Goal: Information Seeking & Learning: Learn about a topic

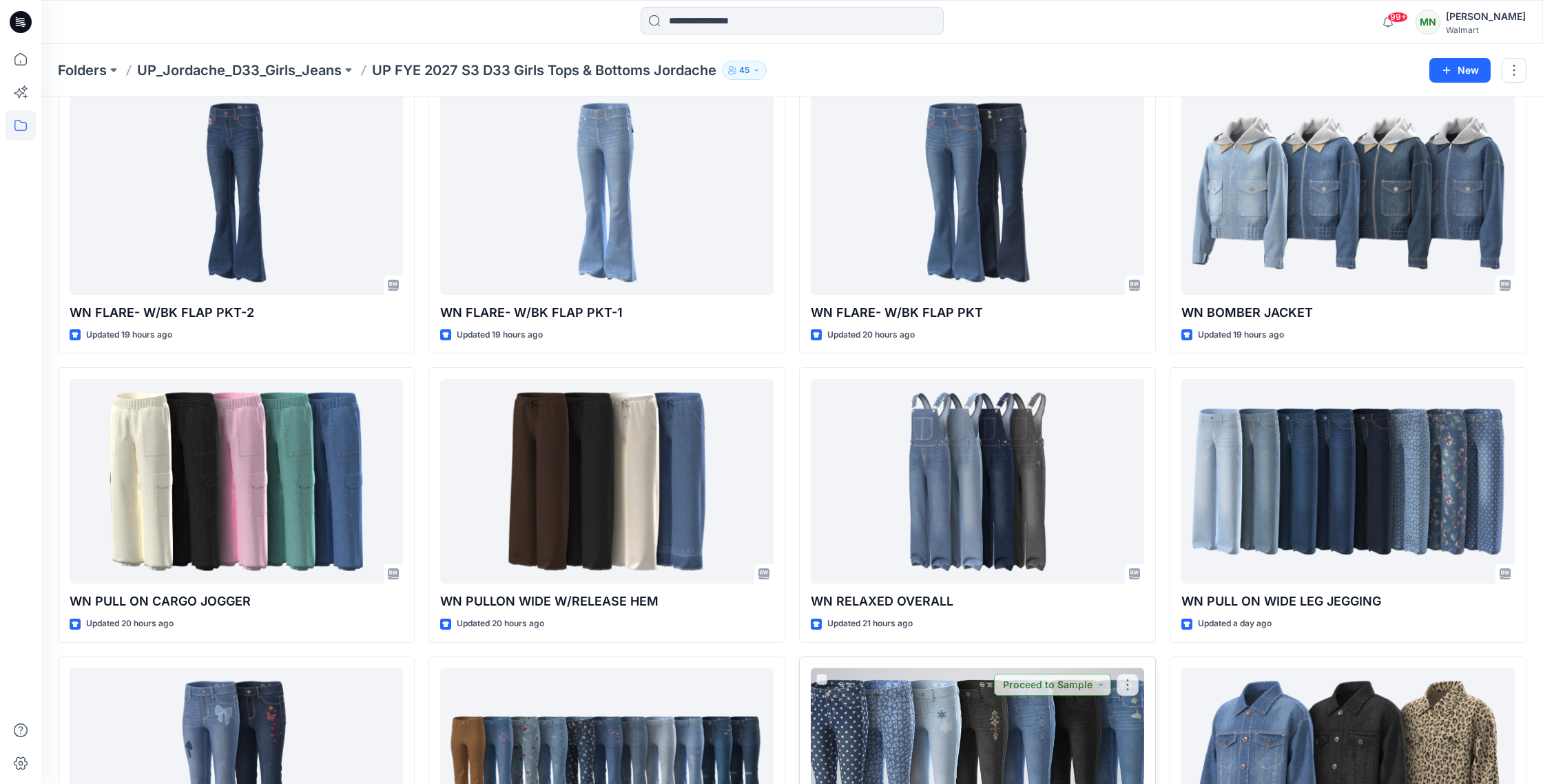
scroll to position [79, 0]
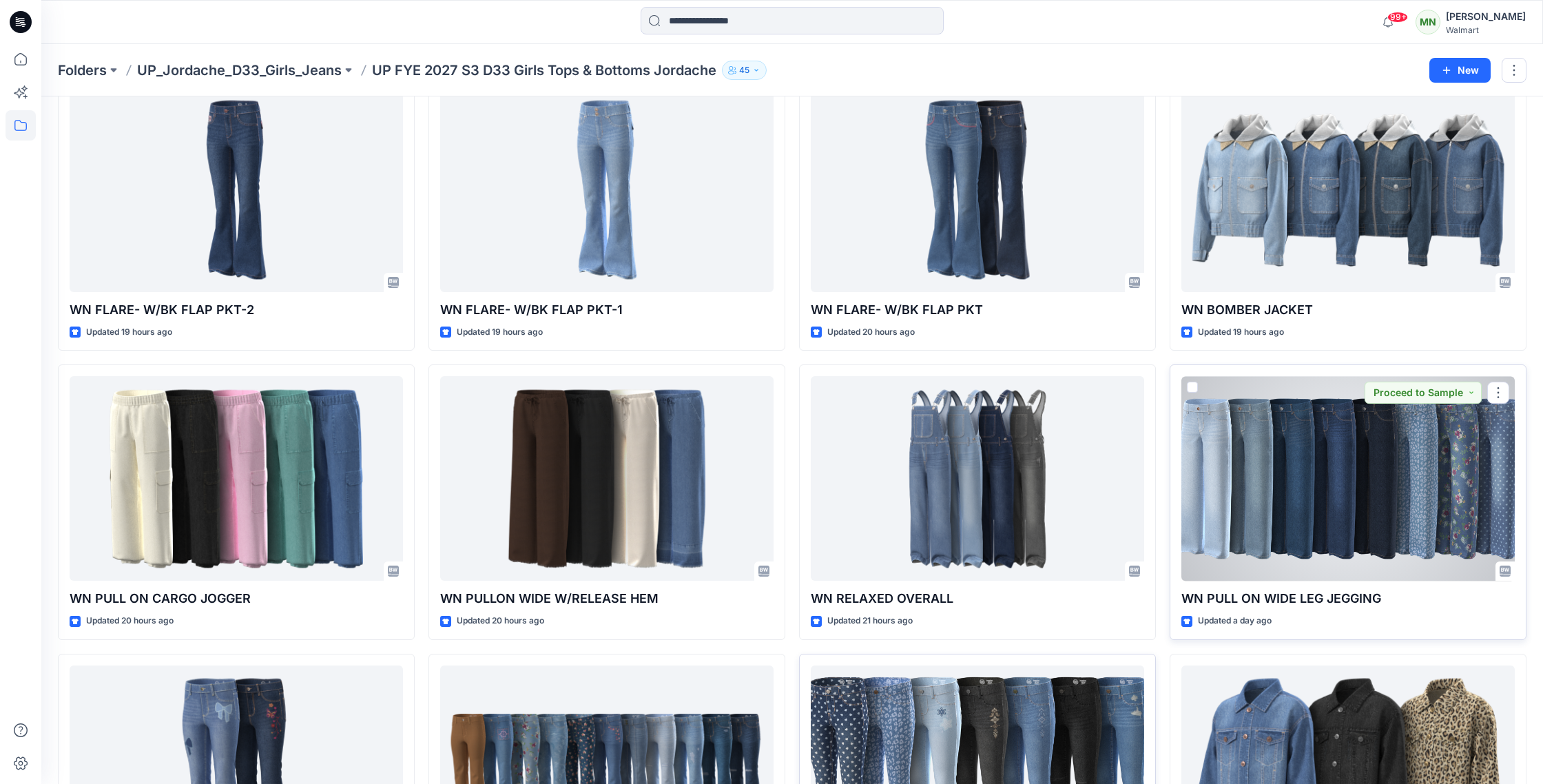
click at [1341, 506] on div at bounding box center [1348, 479] width 333 height 204
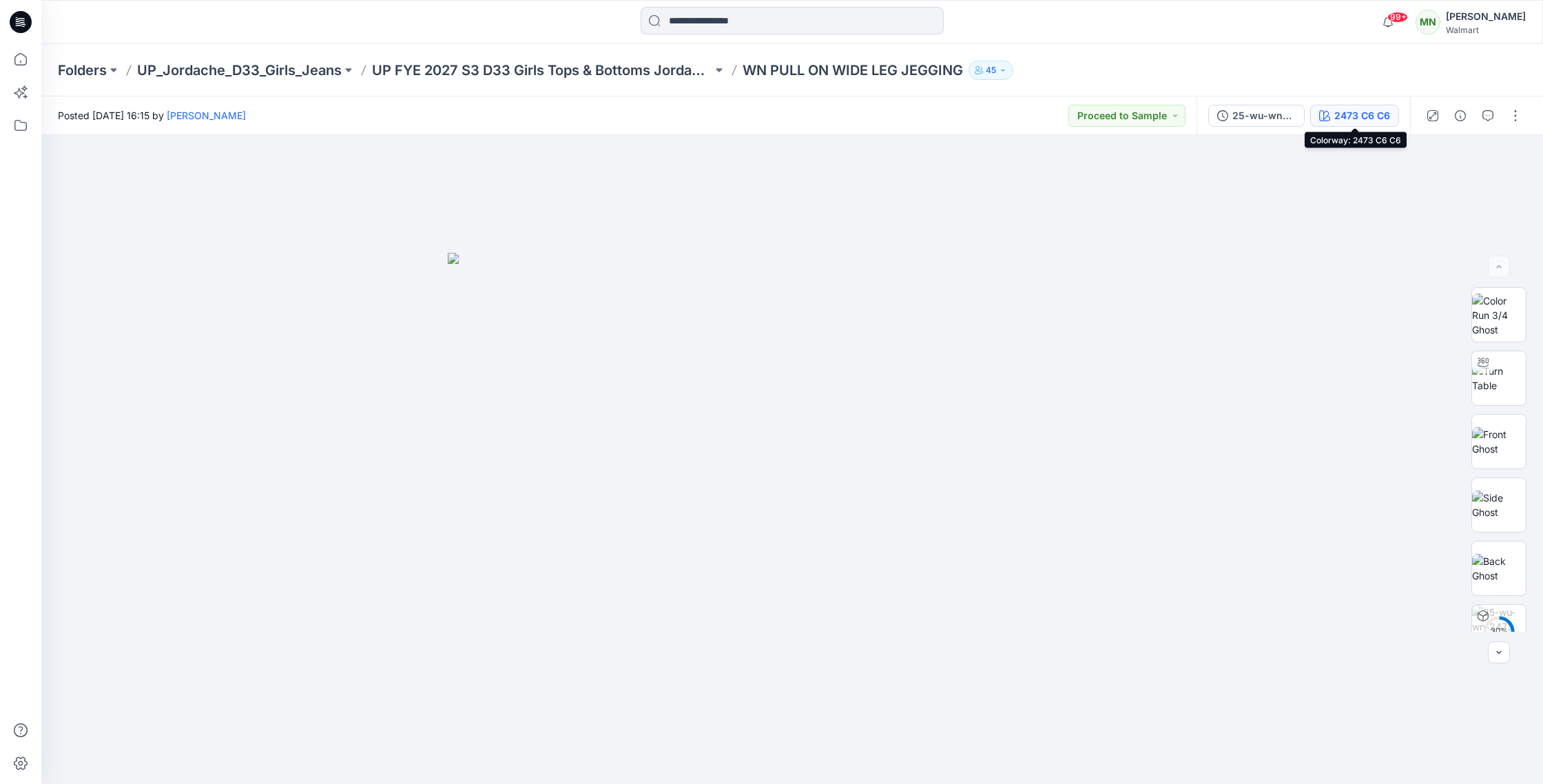
click at [1350, 108] on div "2473 C6 C6" at bounding box center [1363, 116] width 56 height 15
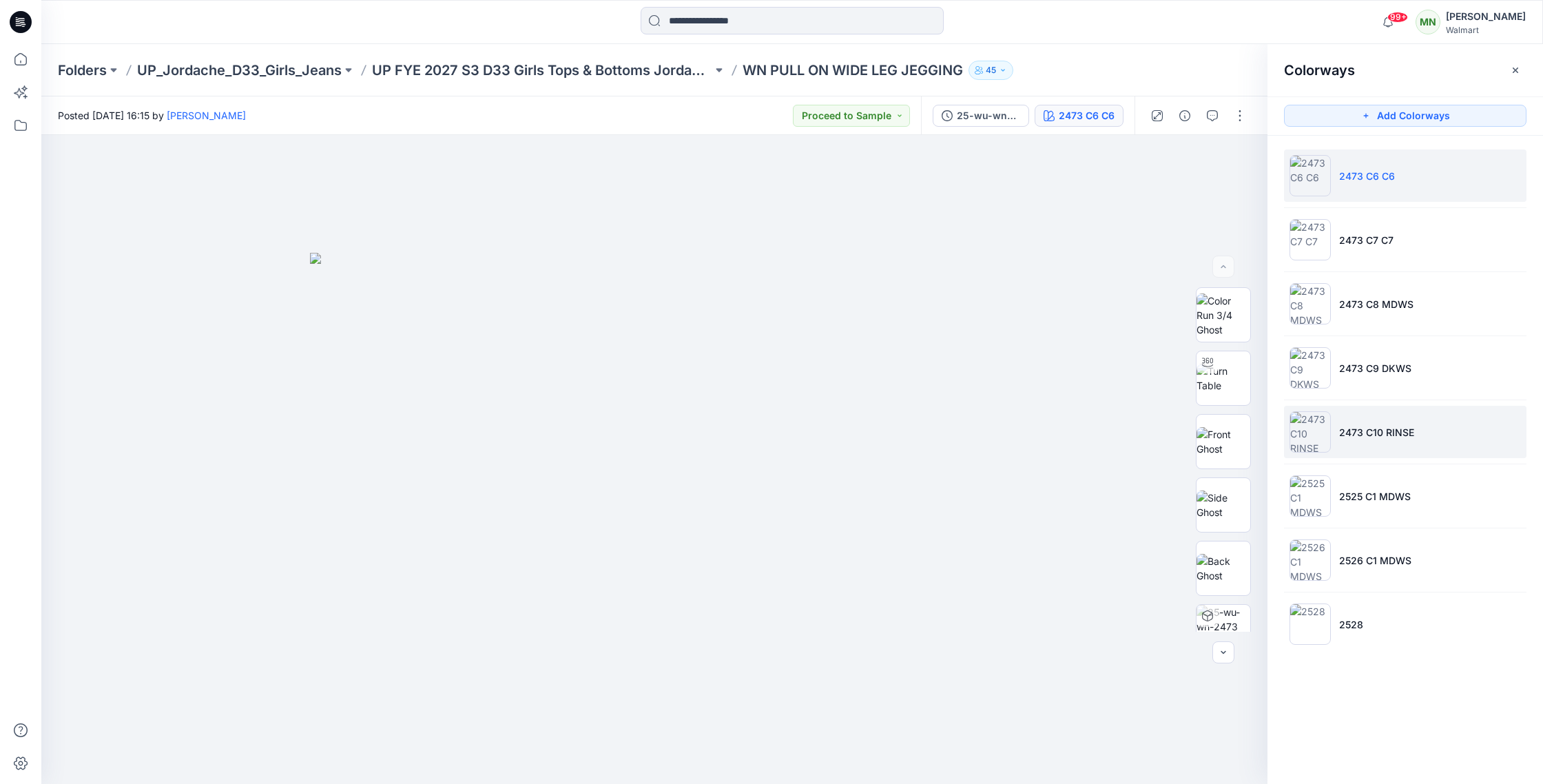
click at [1421, 442] on li "2473 C10 RINSE" at bounding box center [1405, 431] width 243 height 52
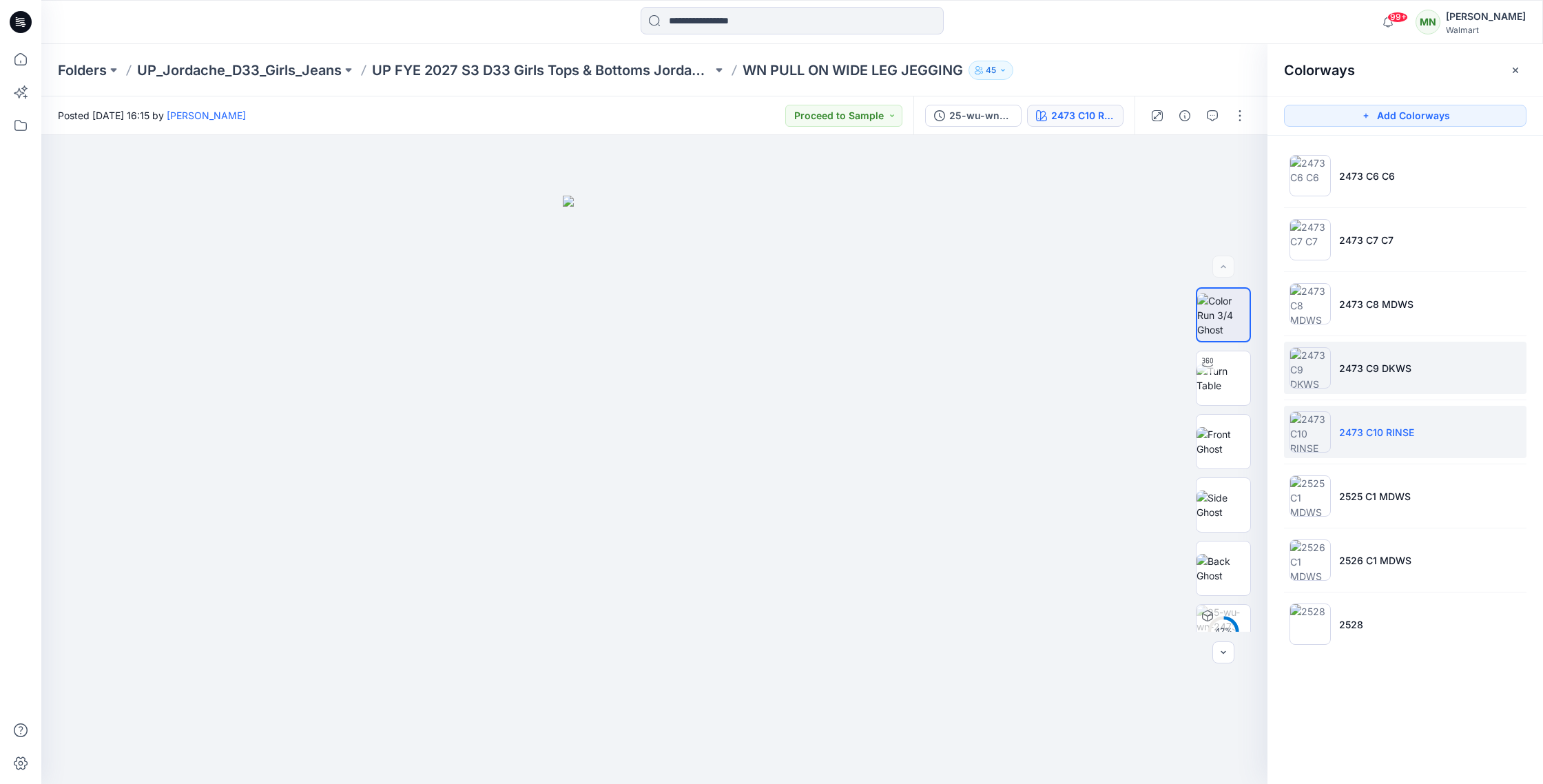
click at [1434, 364] on li "2473 C9 DKWS" at bounding box center [1405, 368] width 243 height 52
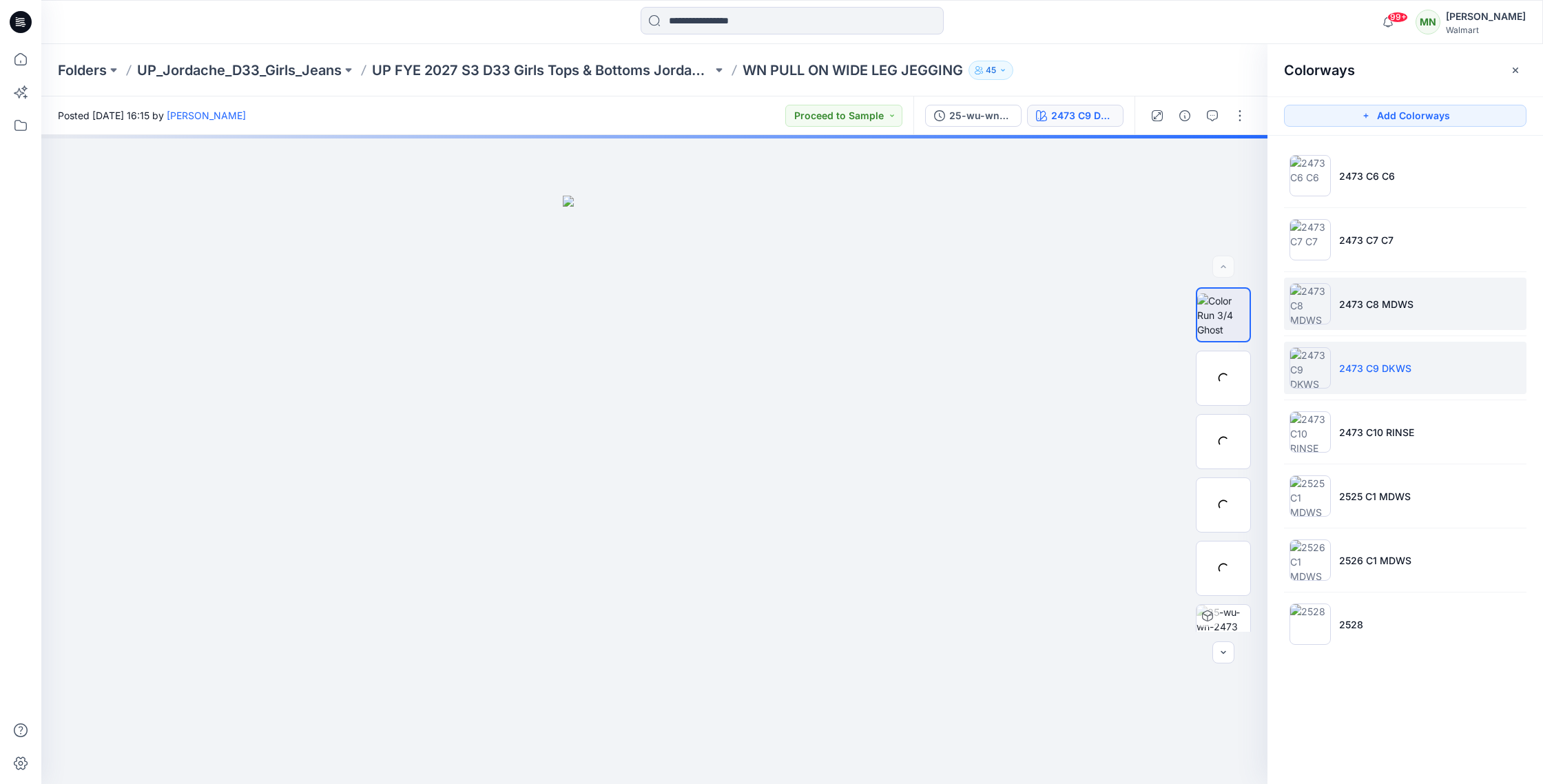
click at [1428, 301] on li "2473 C8 MDWS" at bounding box center [1405, 303] width 243 height 52
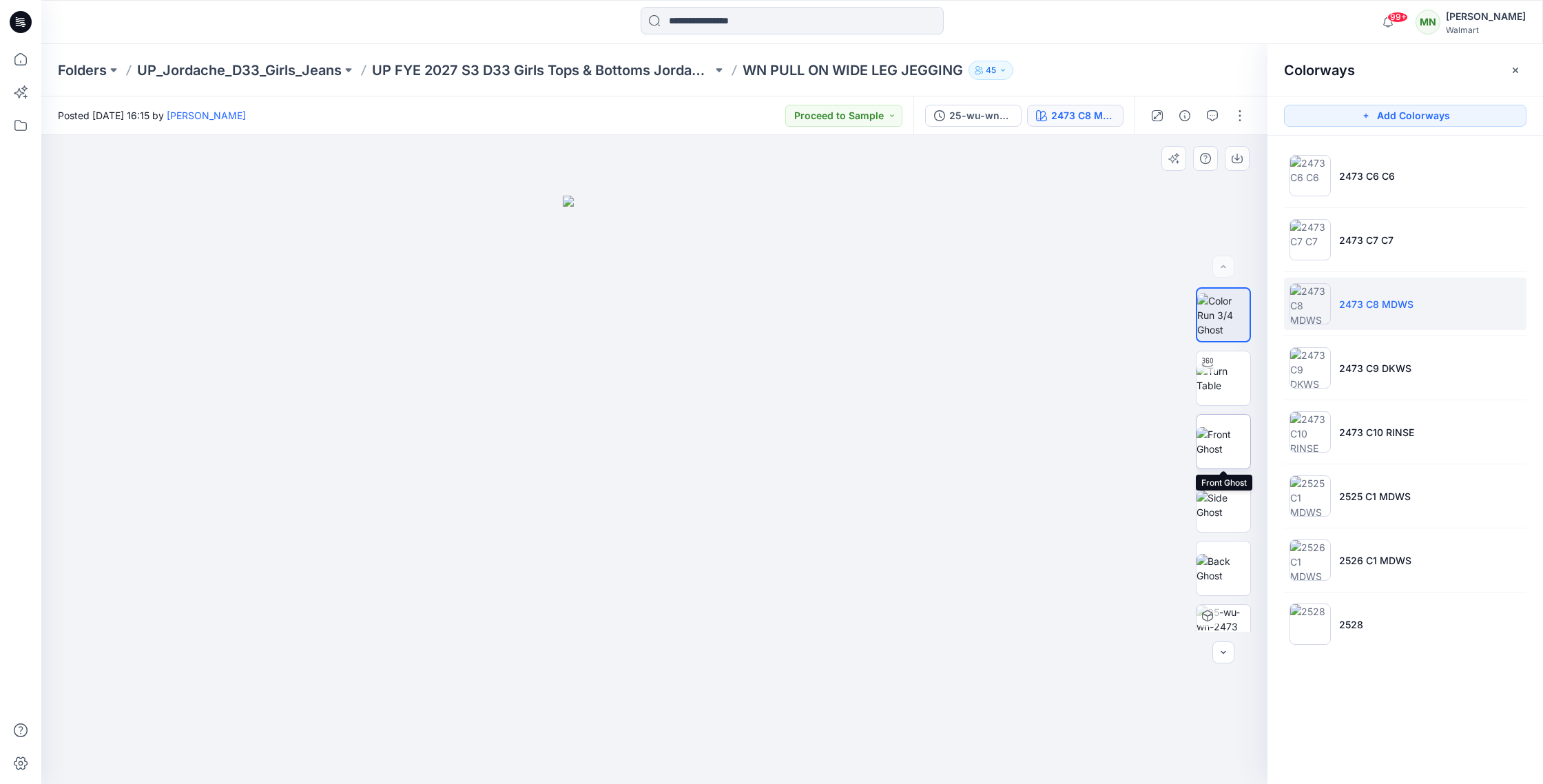
scroll to position [91, 0]
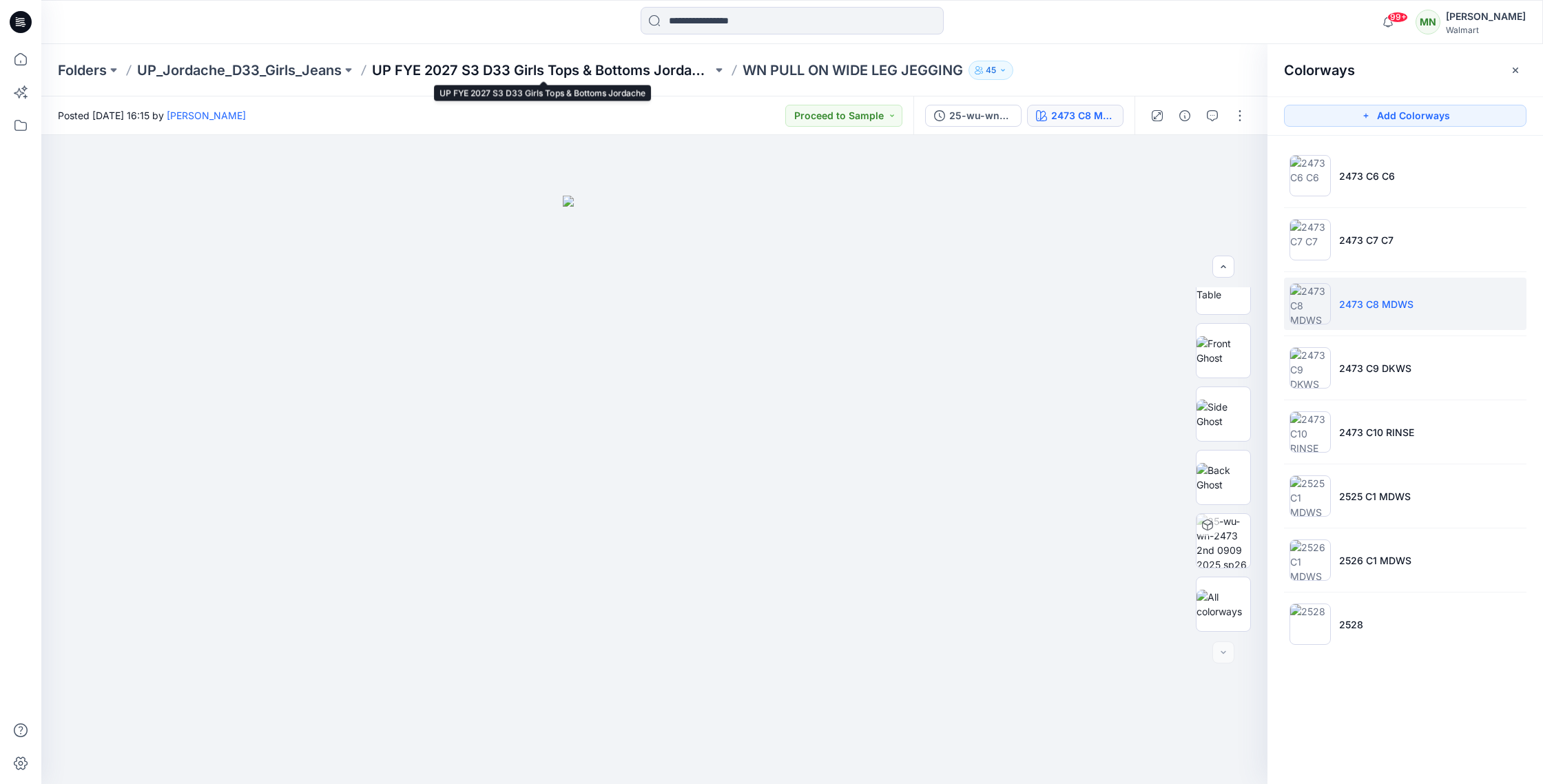
click at [499, 69] on p "UP FYE 2027 S3 D33 Girls Tops & Bottoms Jordache" at bounding box center [541, 70] width 340 height 19
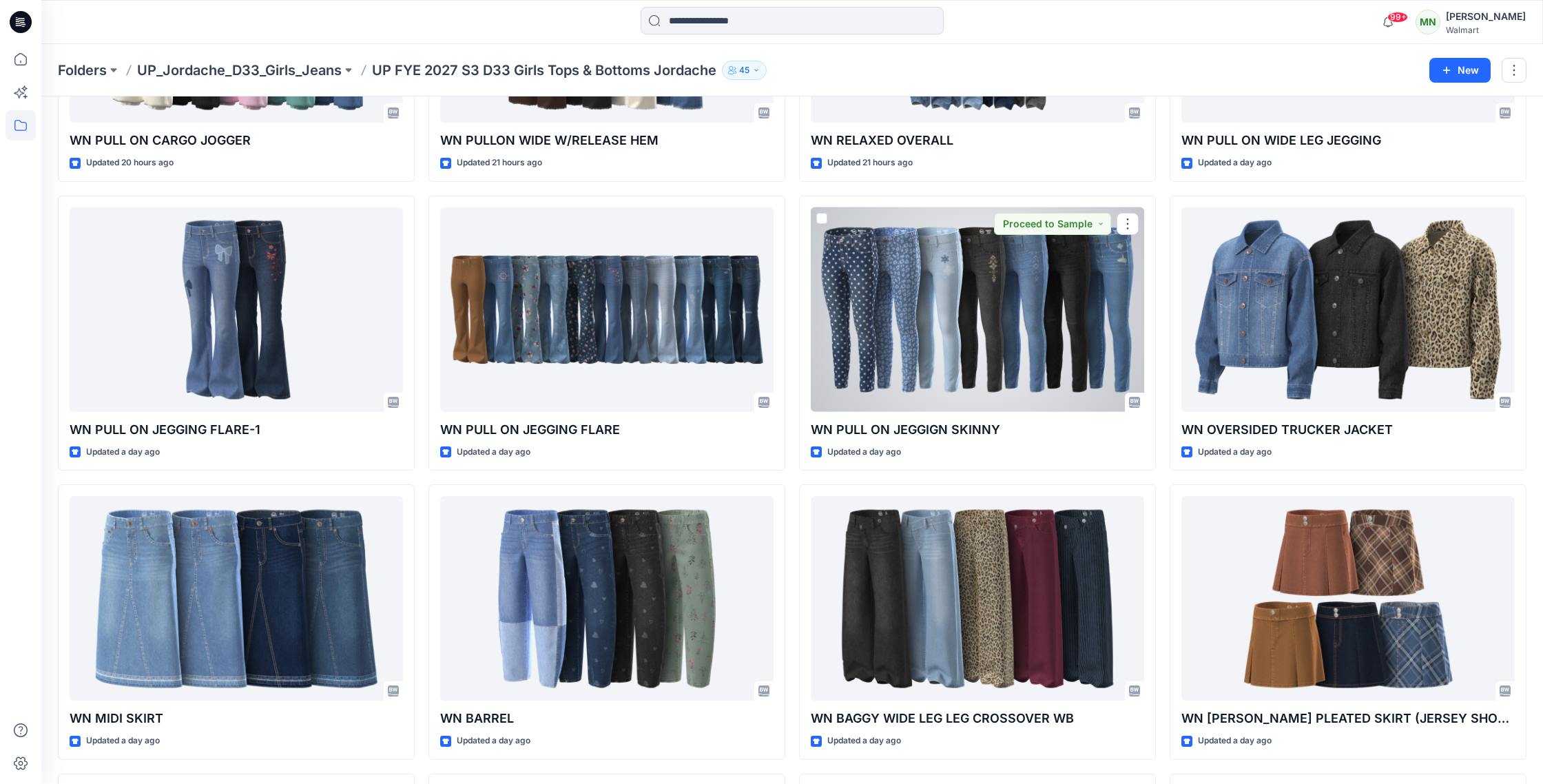
scroll to position [553, 0]
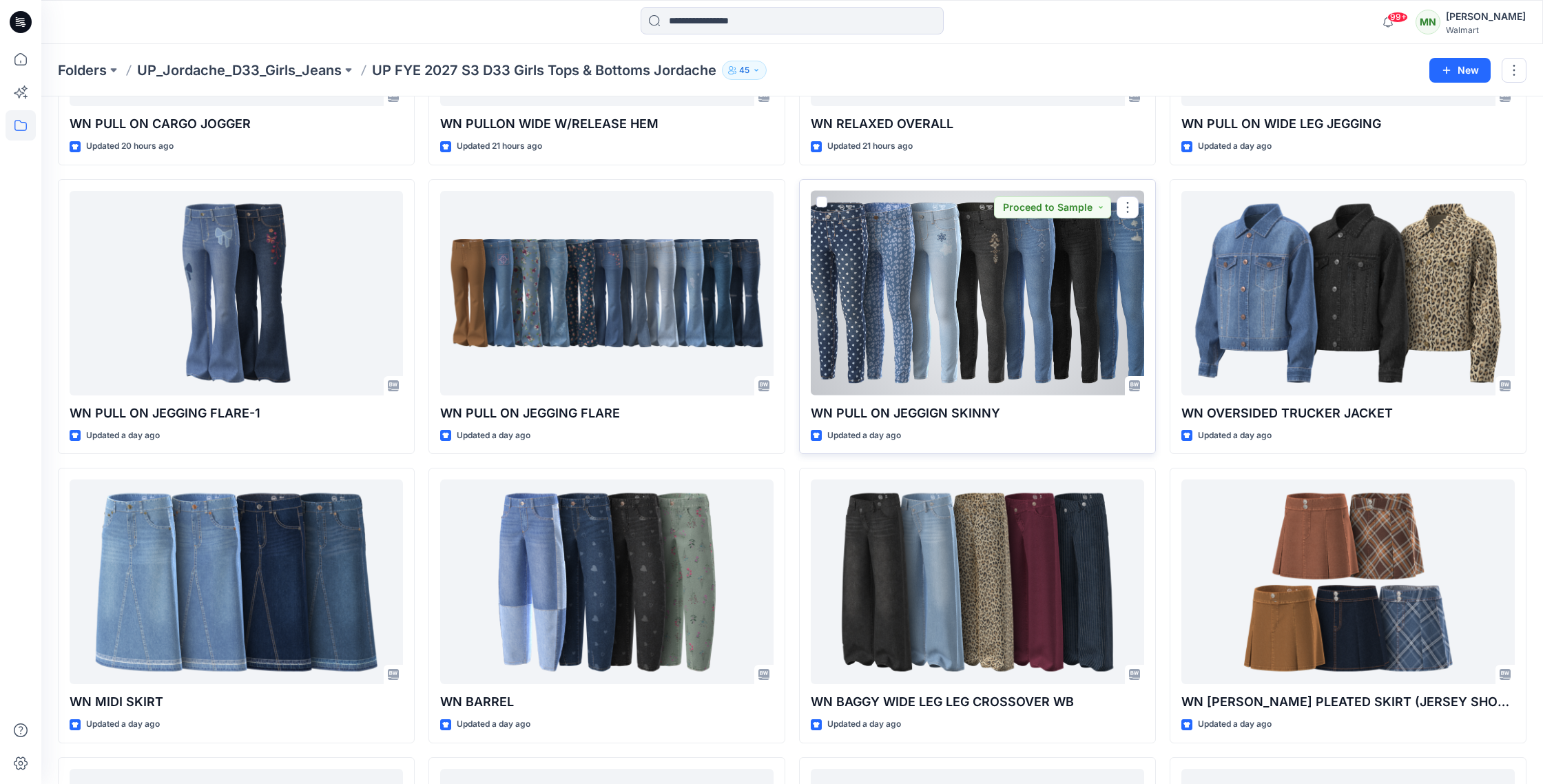
click at [1056, 337] on div at bounding box center [978, 293] width 333 height 204
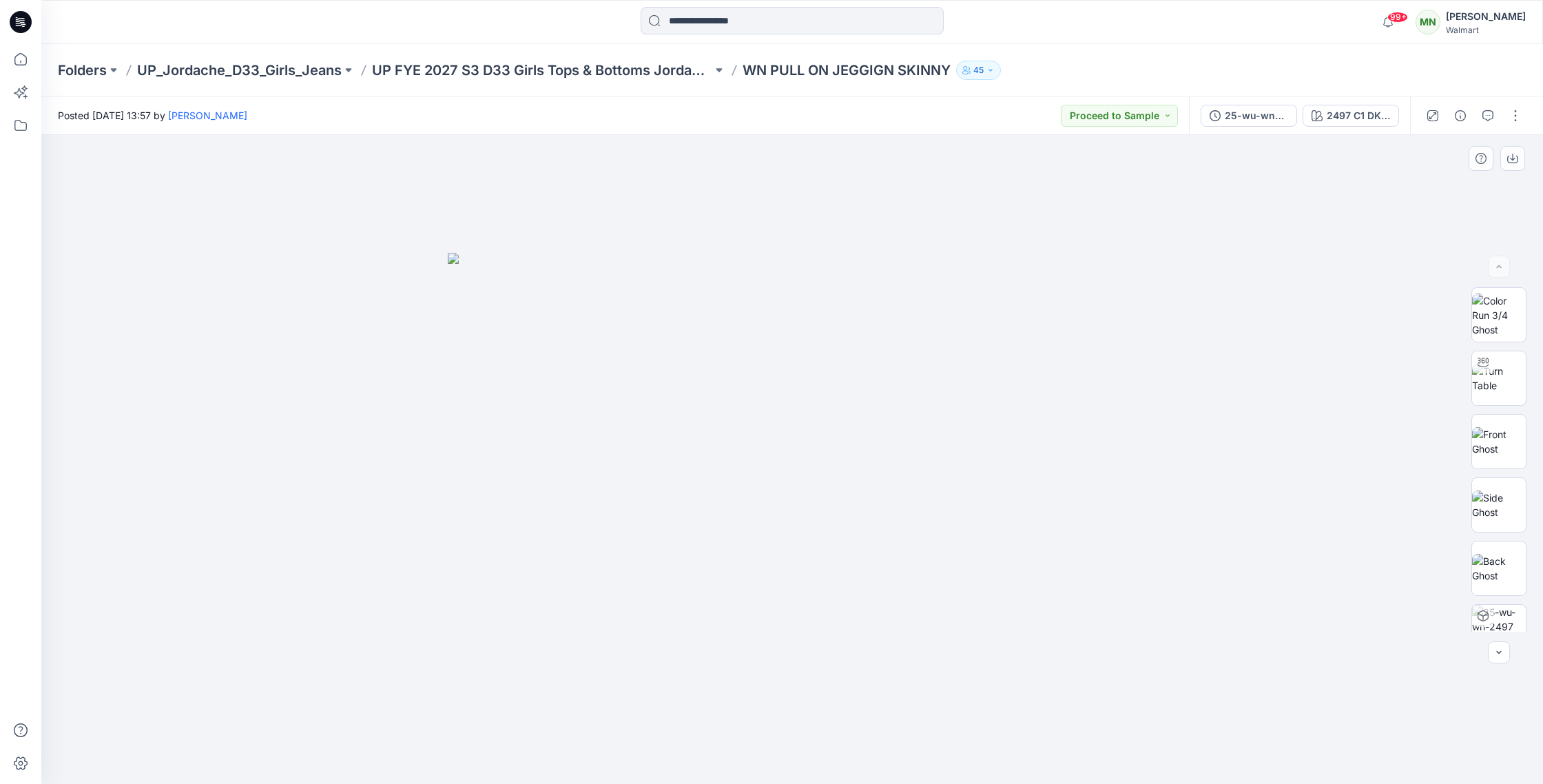
click at [1303, 617] on div at bounding box center [792, 459] width 1502 height 649
click at [1511, 226] on div at bounding box center [792, 459] width 1502 height 649
click at [1318, 118] on icon "button" at bounding box center [1317, 115] width 11 height 11
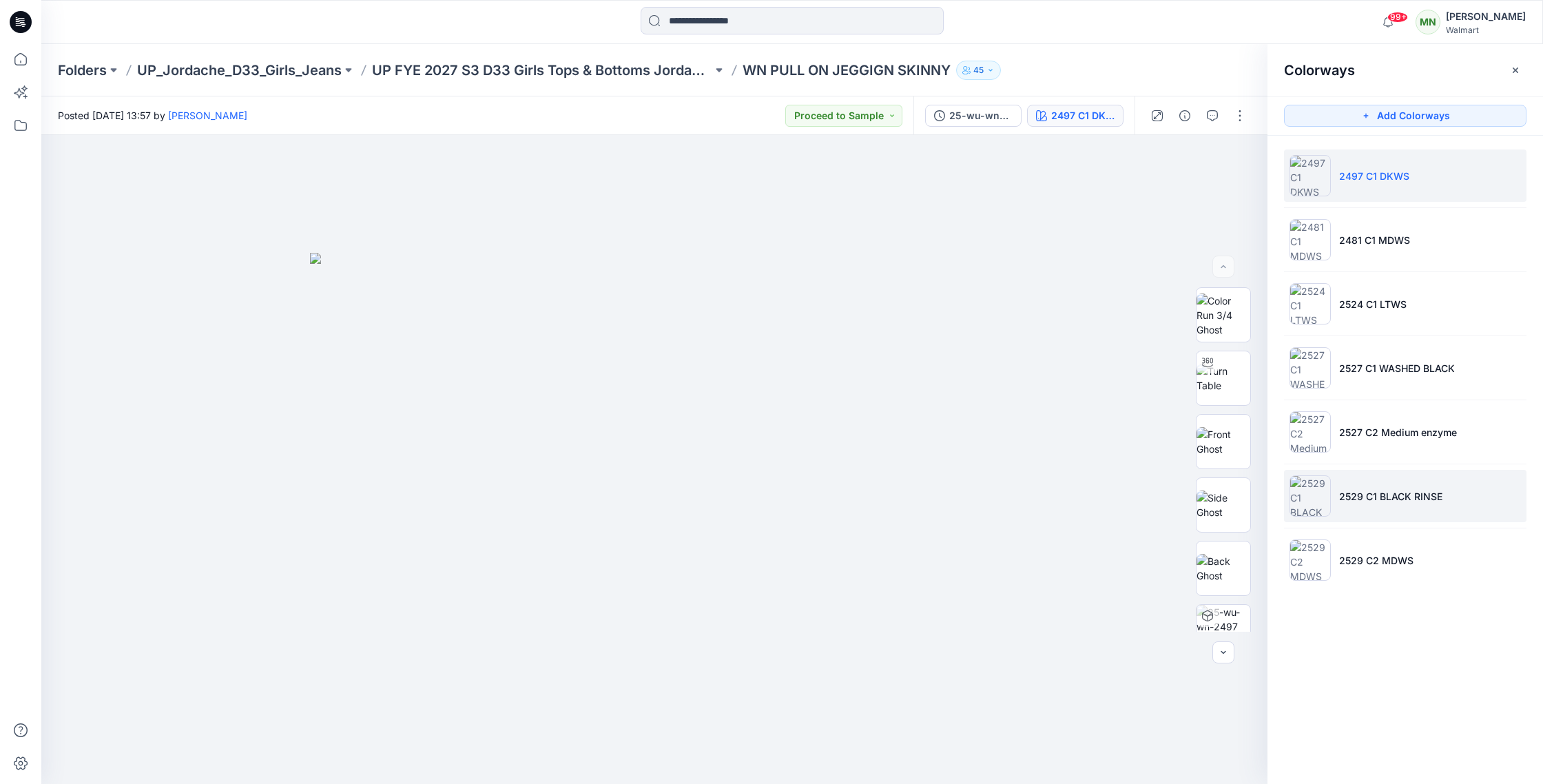
click at [1434, 515] on li "2529 C1 BLACK RINSE" at bounding box center [1405, 496] width 243 height 52
